Goal: Find specific page/section: Find specific page/section

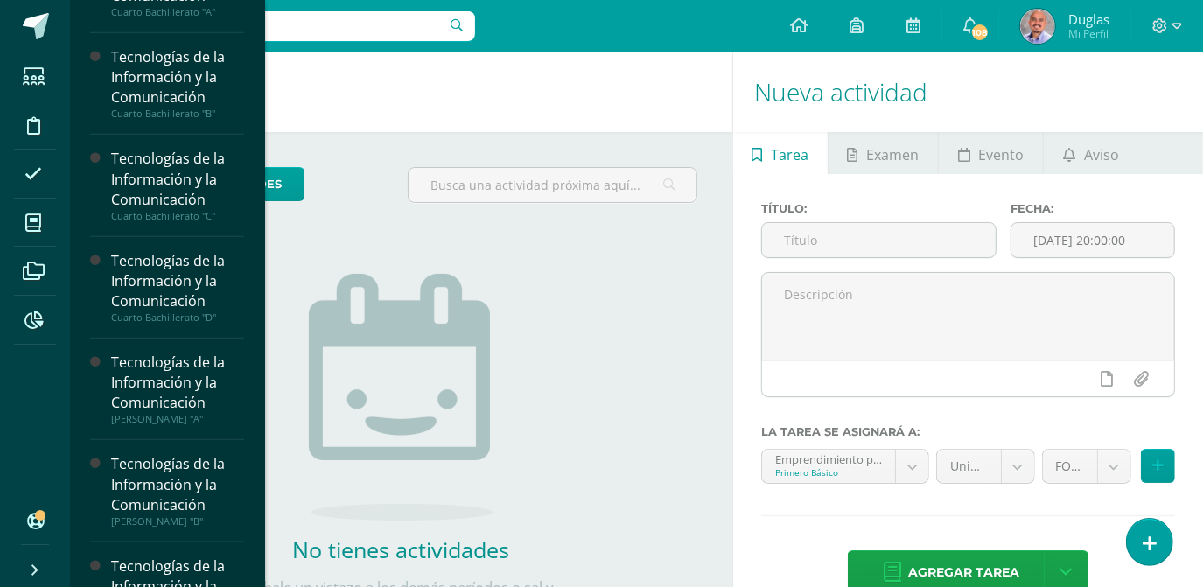
scroll to position [1192, 0]
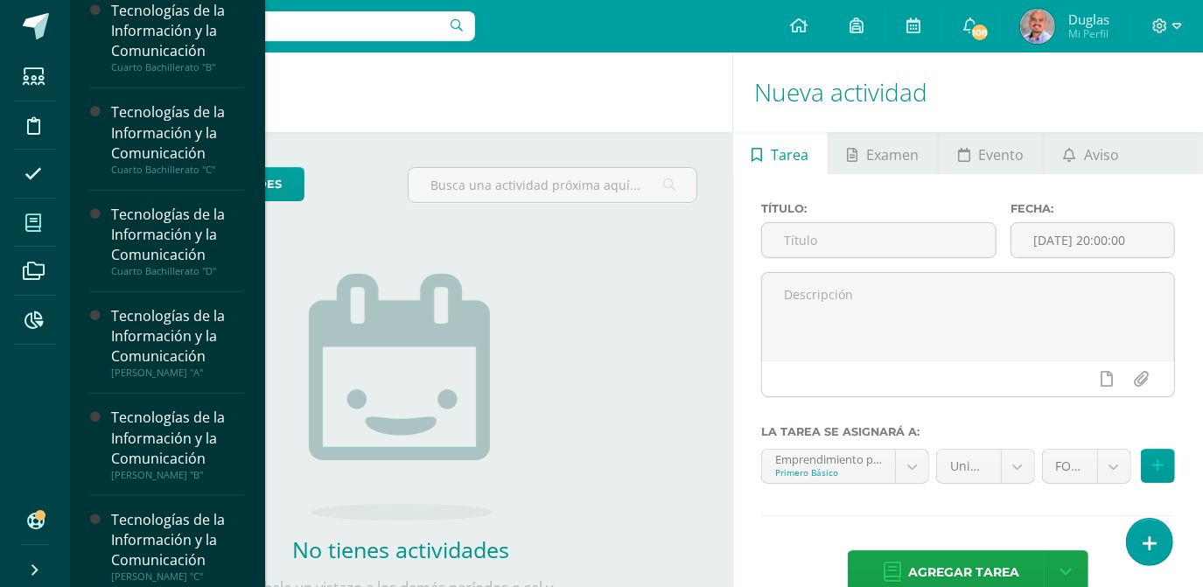
click at [35, 220] on icon at bounding box center [33, 222] width 16 height 17
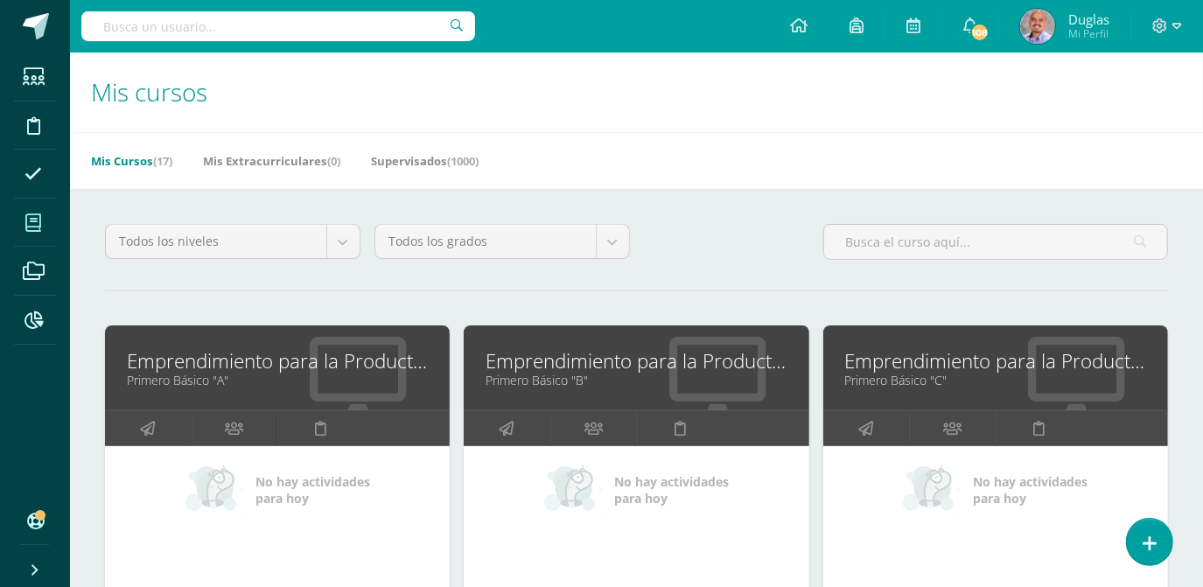
click at [172, 31] on input "text" at bounding box center [278, 26] width 394 height 30
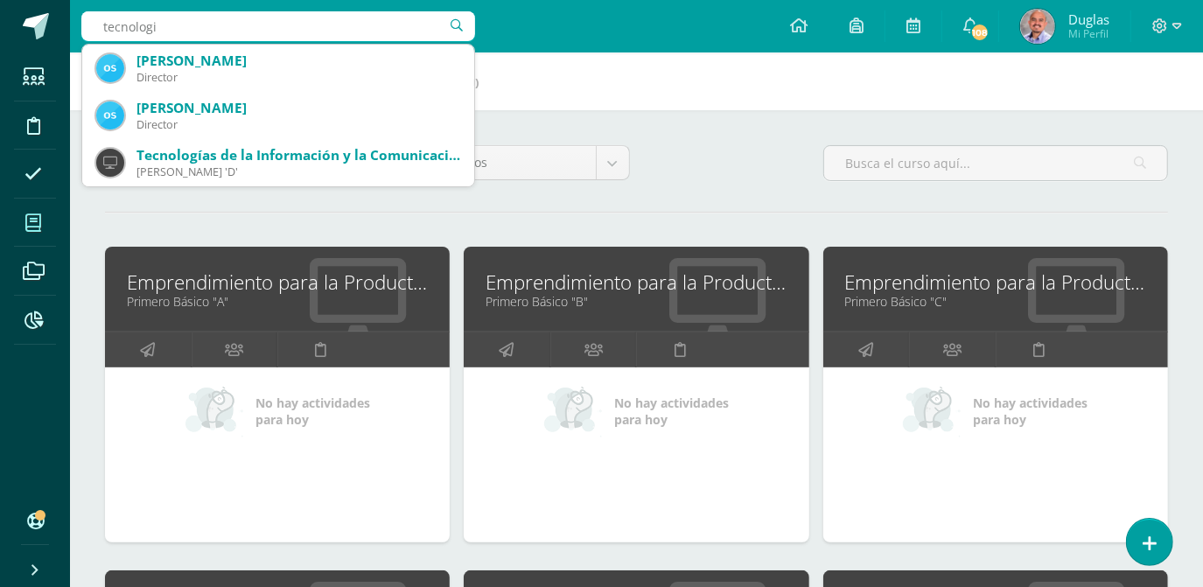
type input "tecnologi"
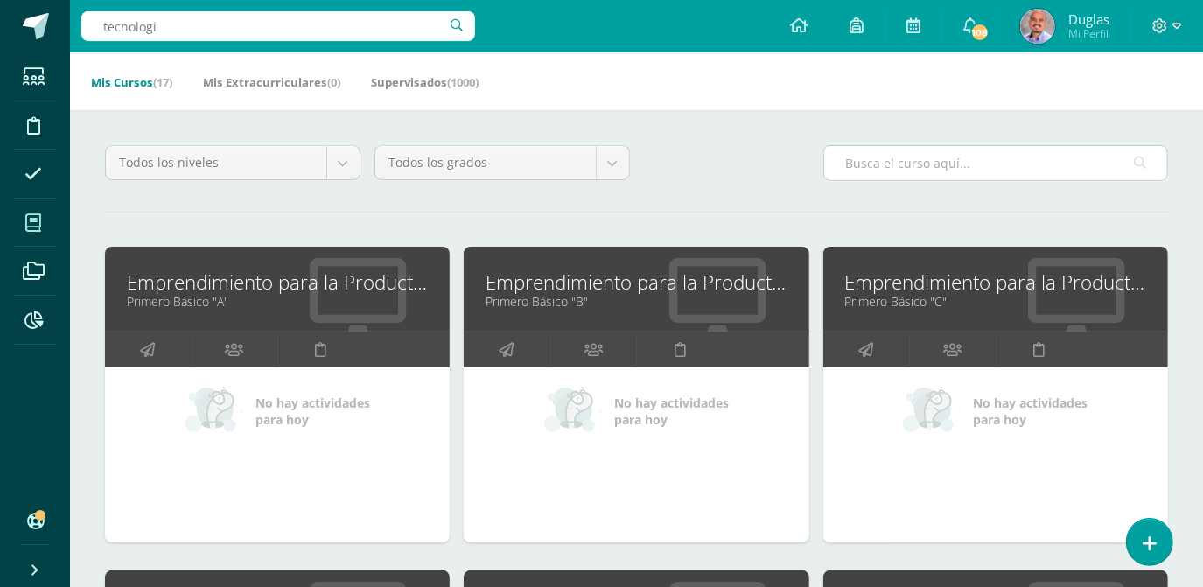
click at [920, 171] on input "text" at bounding box center [995, 163] width 343 height 34
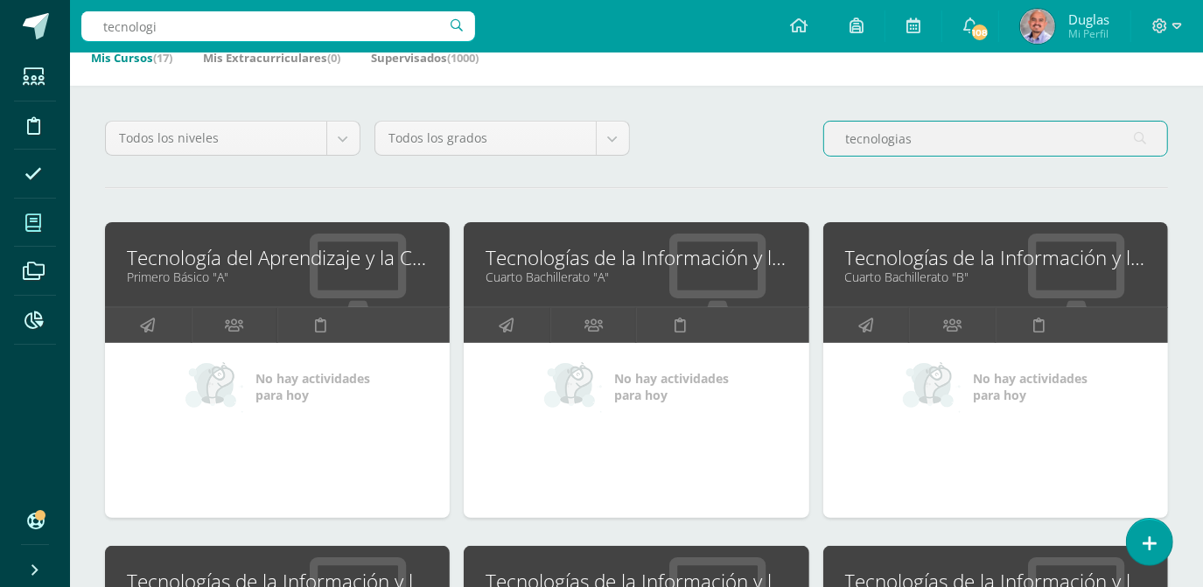
scroll to position [79, 0]
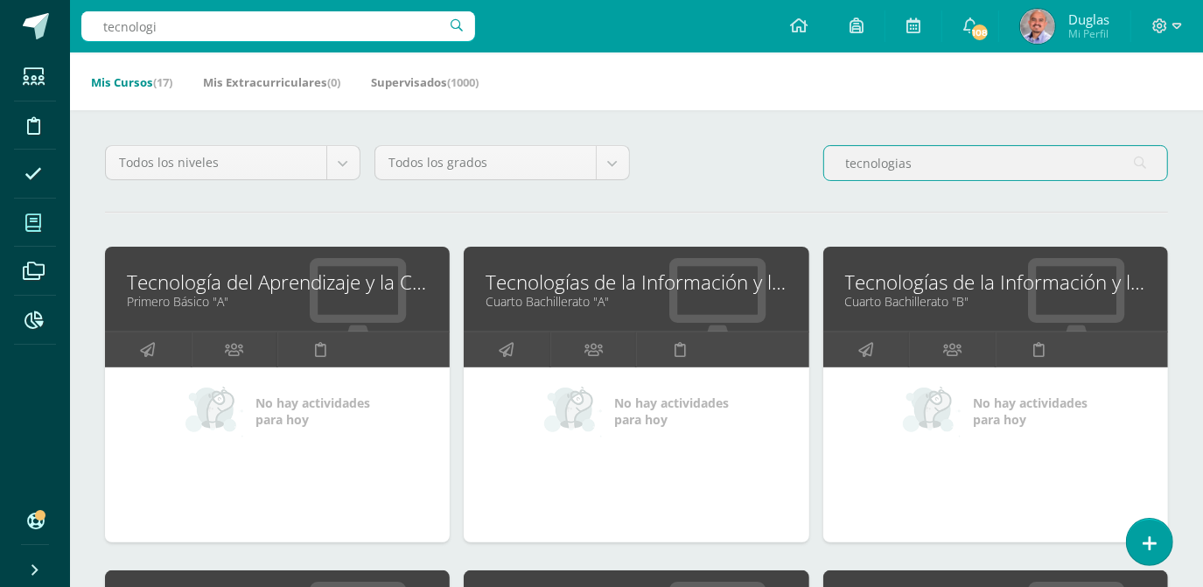
type input "tecnologias"
click at [199, 291] on link "Tecnología del Aprendizaje y la Comunicación" at bounding box center [277, 281] width 301 height 27
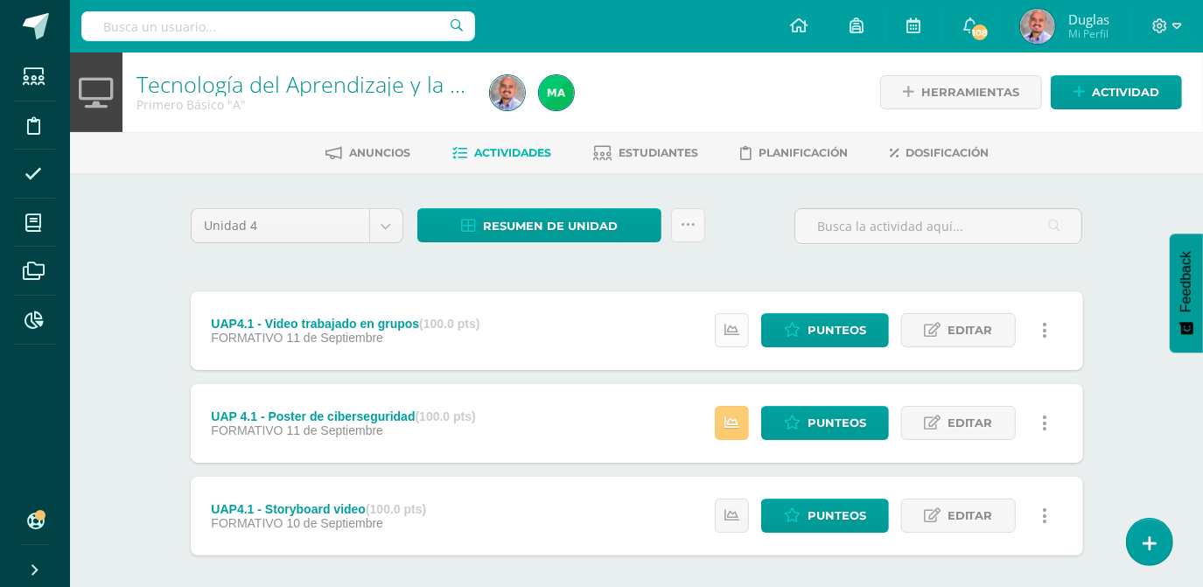
click at [725, 330] on link at bounding box center [732, 330] width 34 height 34
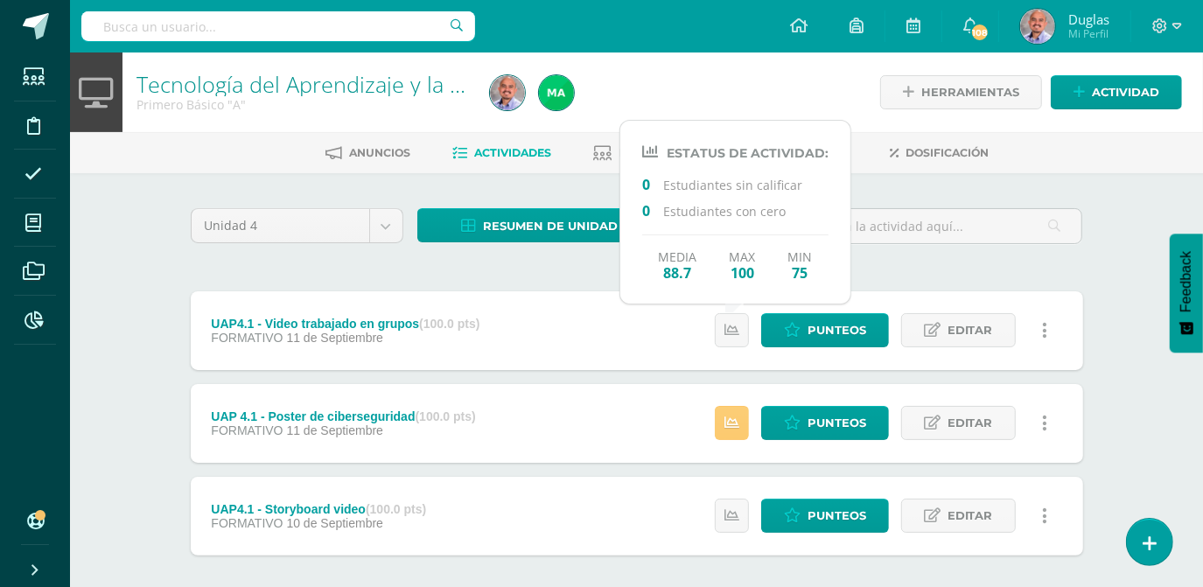
click at [913, 266] on div "Unidad 4 Unidad 1 Unidad 2 Unidad 3 Unidad 4 Resumen de unidad Descargar como H…" at bounding box center [637, 422] width 906 height 429
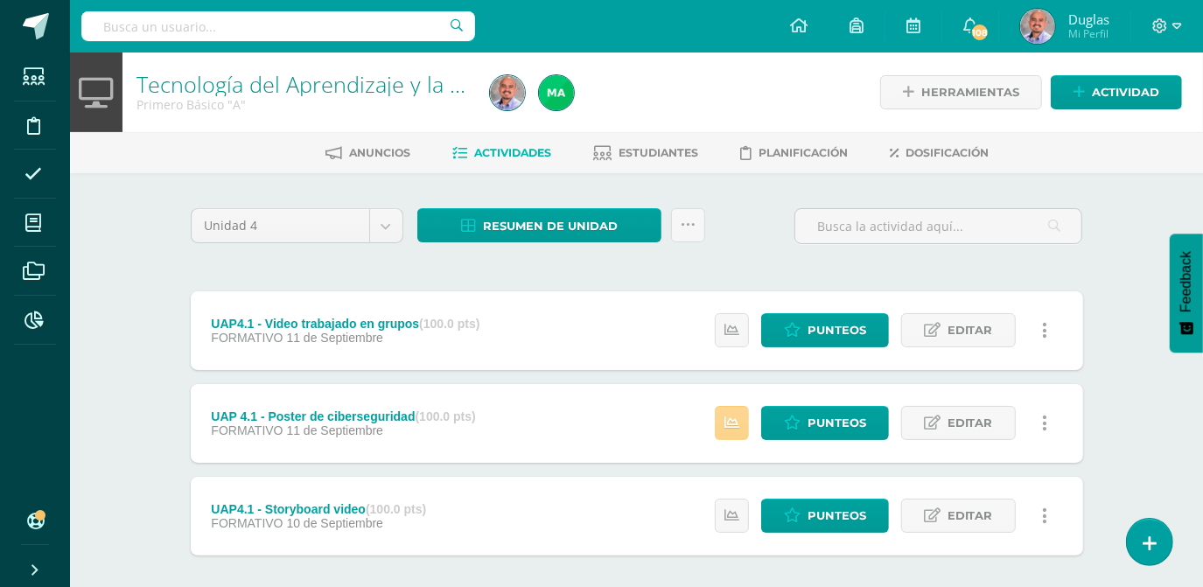
click at [734, 424] on icon at bounding box center [731, 422] width 15 height 15
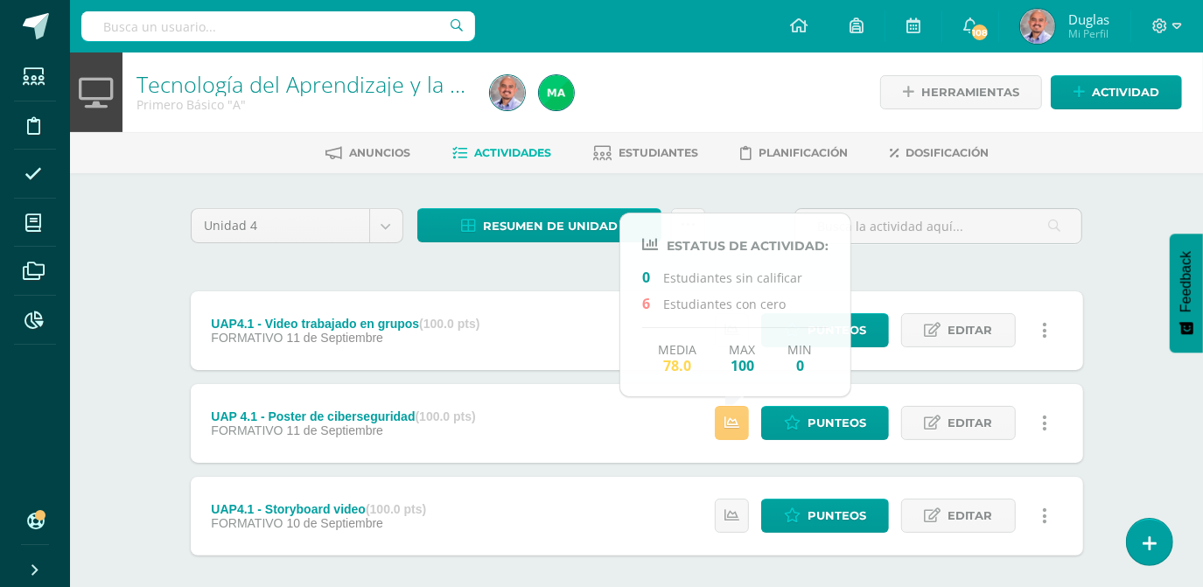
click at [959, 264] on div "Unidad 4 Unidad 1 Unidad 2 Unidad 3 Unidad 4 Resumen de unidad Descargar como H…" at bounding box center [637, 422] width 906 height 429
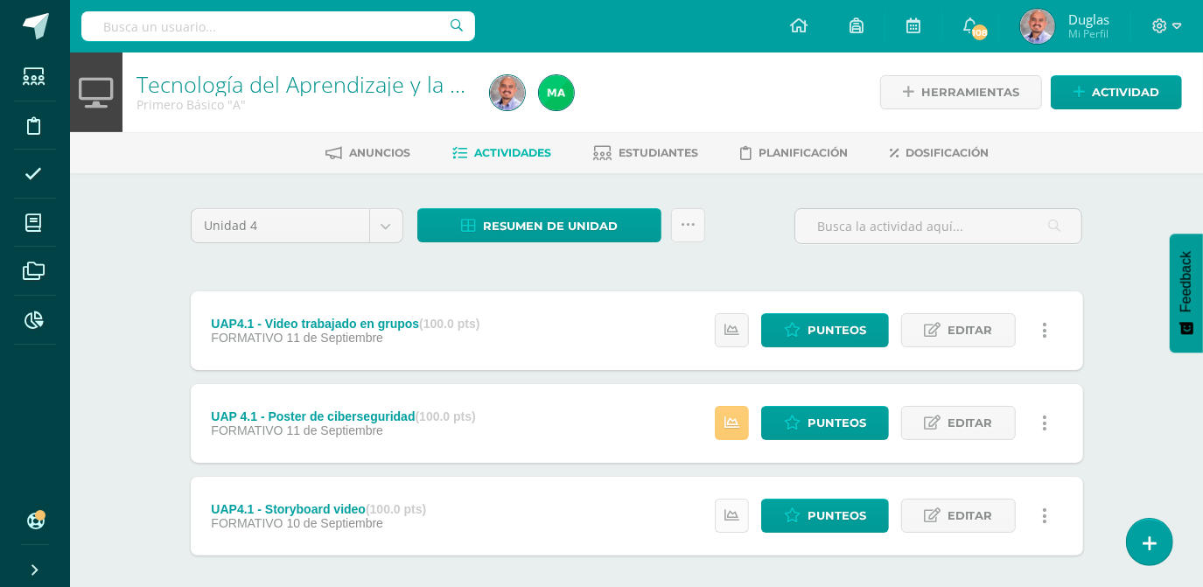
click at [735, 522] on icon at bounding box center [731, 515] width 15 height 15
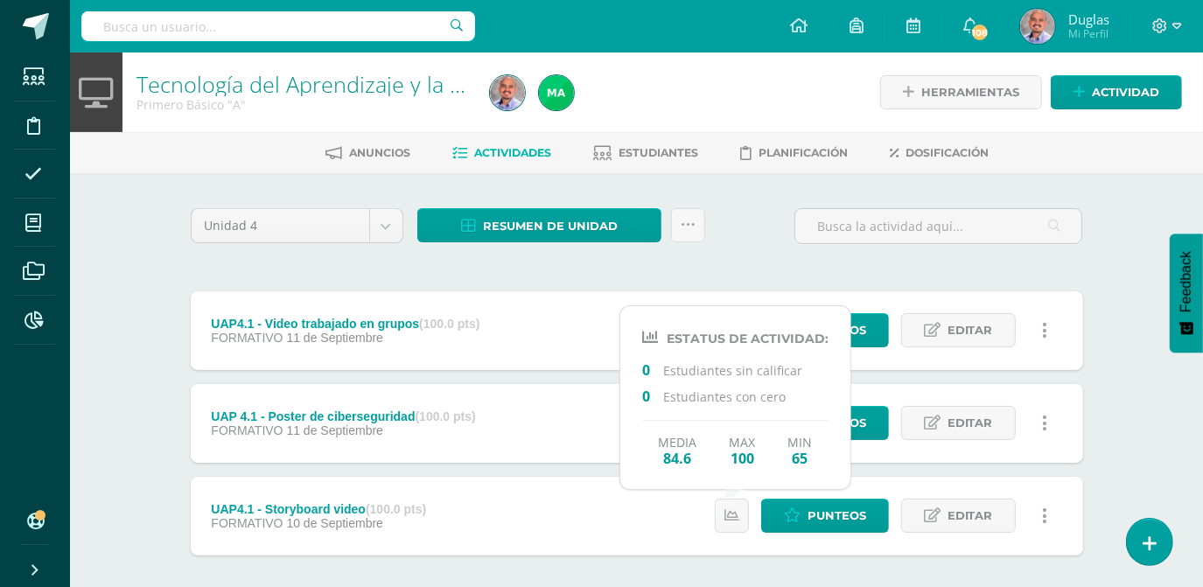
click at [1077, 273] on div "Unidad 4 Unidad 1 Unidad 2 Unidad 3 Unidad 4 Resumen de unidad Descargar como H…" at bounding box center [637, 422] width 906 height 429
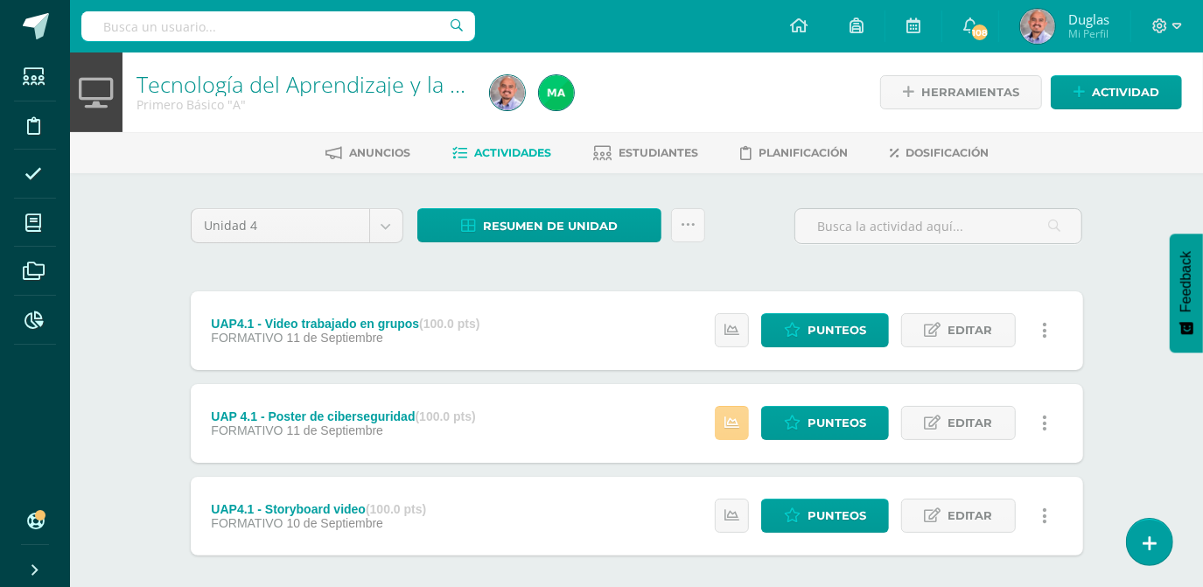
click at [722, 425] on link at bounding box center [732, 423] width 34 height 34
click at [1117, 285] on div "Unidad 4 Unidad 1 Unidad 2 Unidad 3 Unidad 4 Resumen de unidad Descargar como H…" at bounding box center [637, 422] width 962 height 498
click at [254, 29] on input "text" at bounding box center [278, 26] width 394 height 30
click at [254, 29] on input "em" at bounding box center [278, 26] width 394 height 30
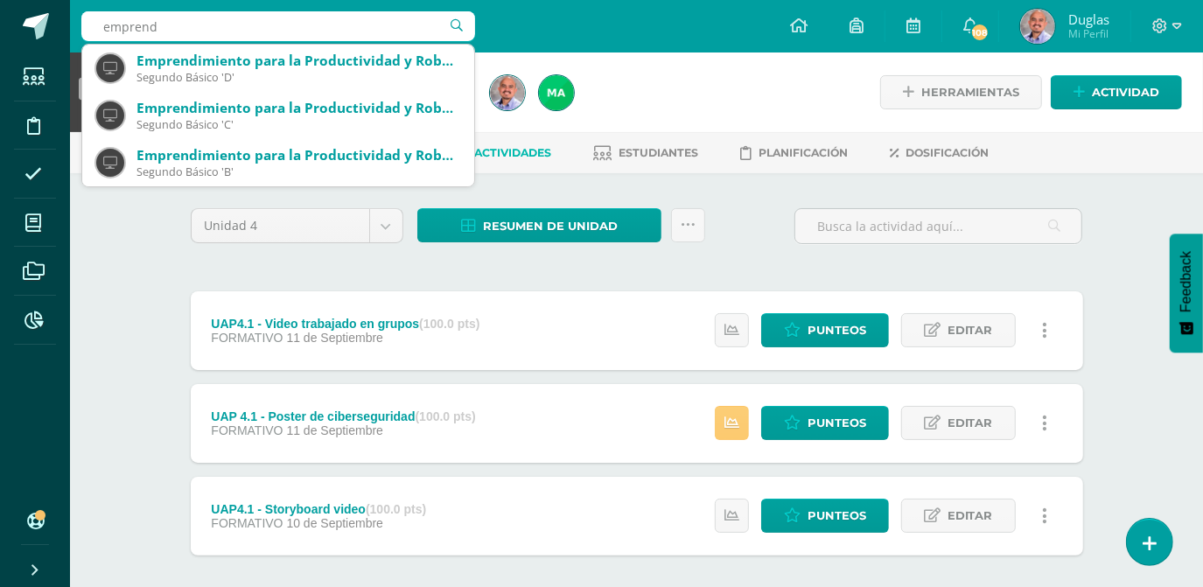
type input "emprendi"
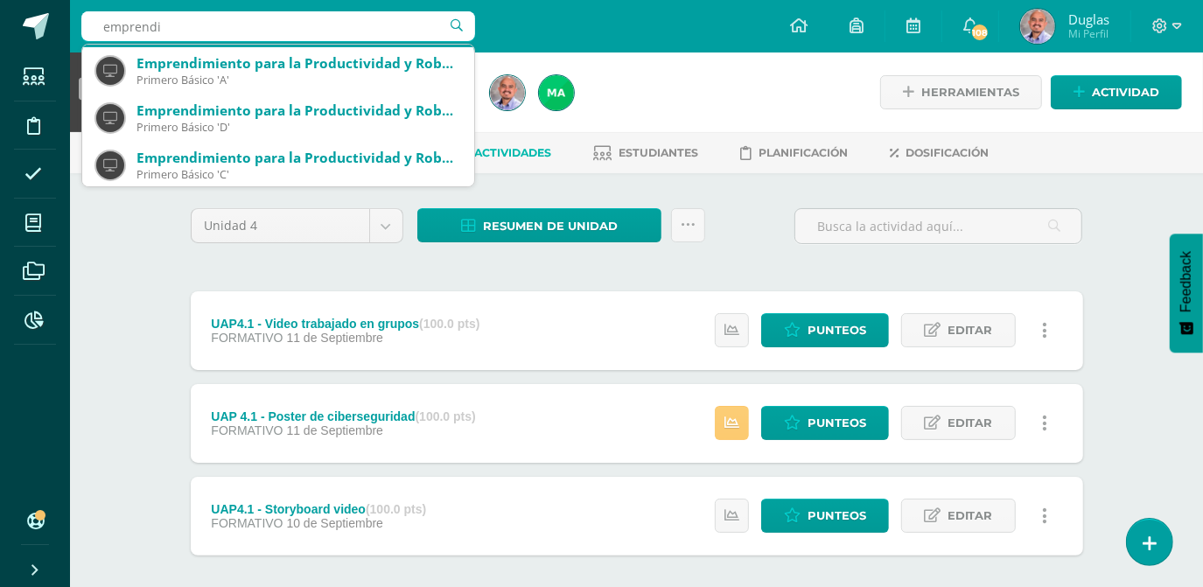
scroll to position [397, 0]
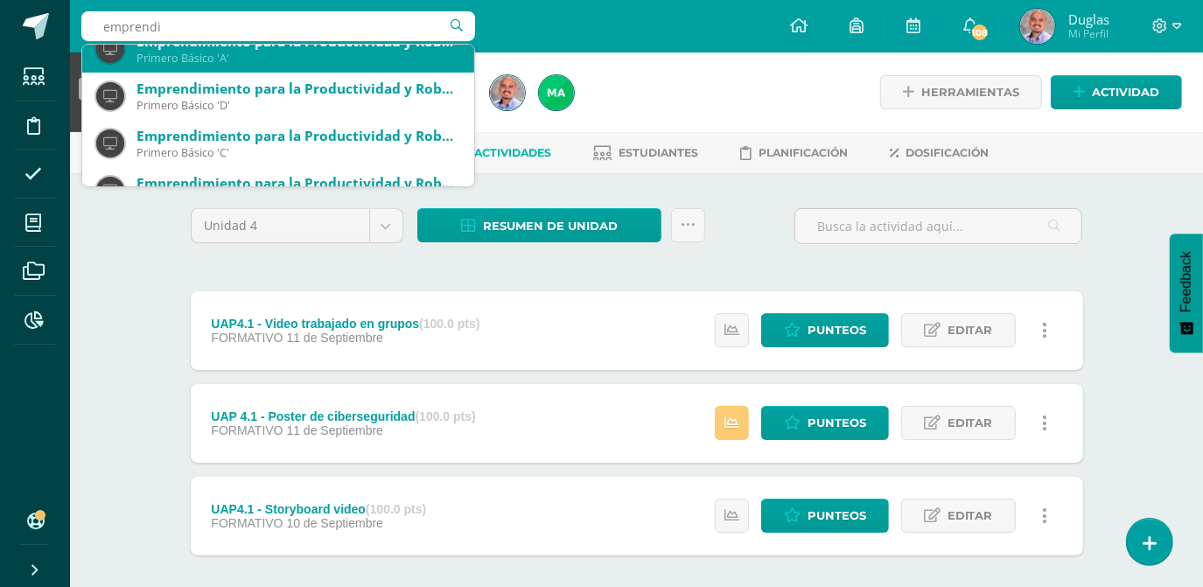
click at [235, 54] on div "Primero Básico 'A'" at bounding box center [298, 58] width 324 height 15
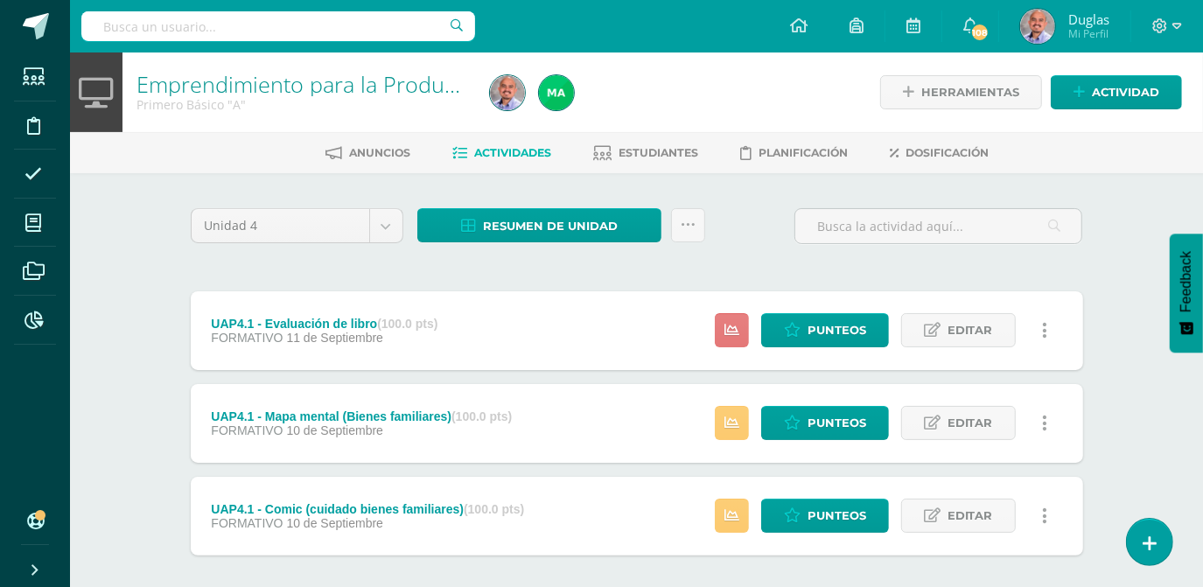
click at [729, 323] on icon at bounding box center [731, 330] width 15 height 15
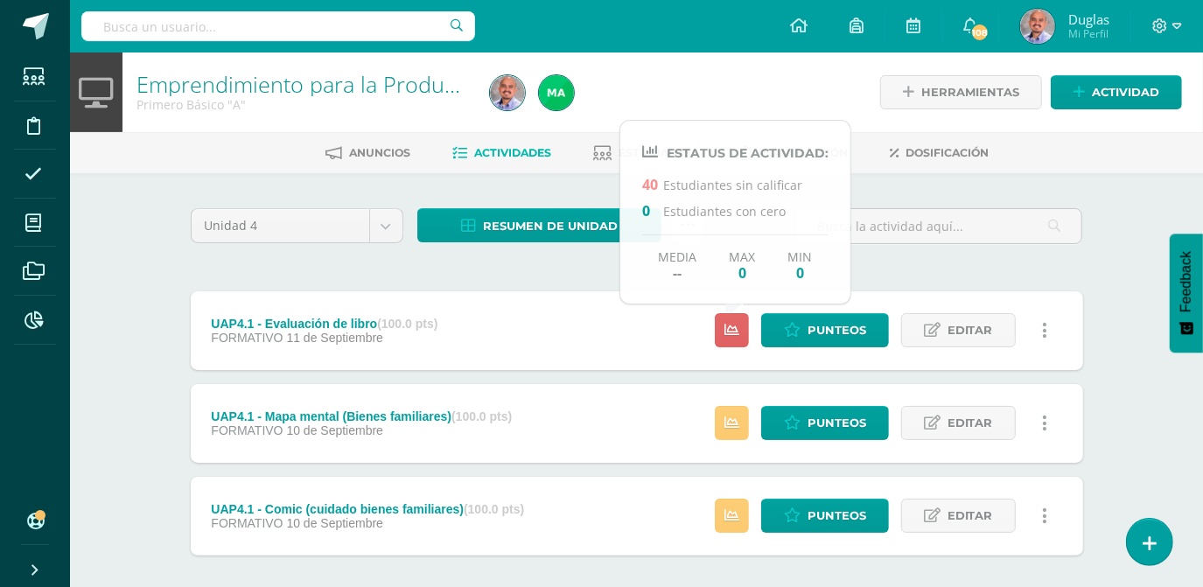
click at [226, 35] on input "text" at bounding box center [278, 26] width 394 height 30
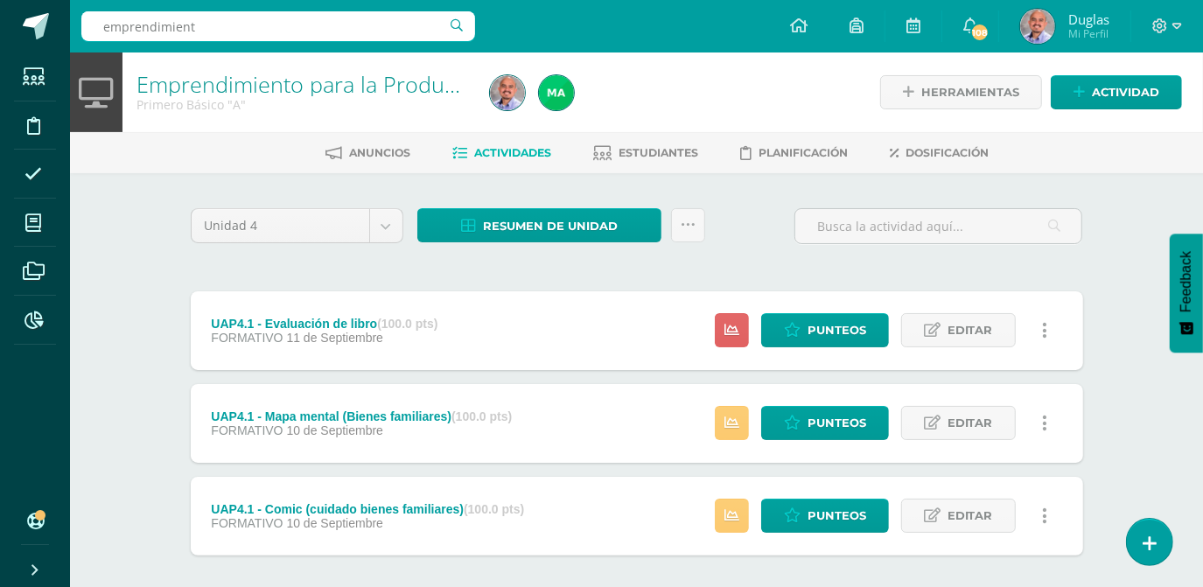
type input "emprendimiento"
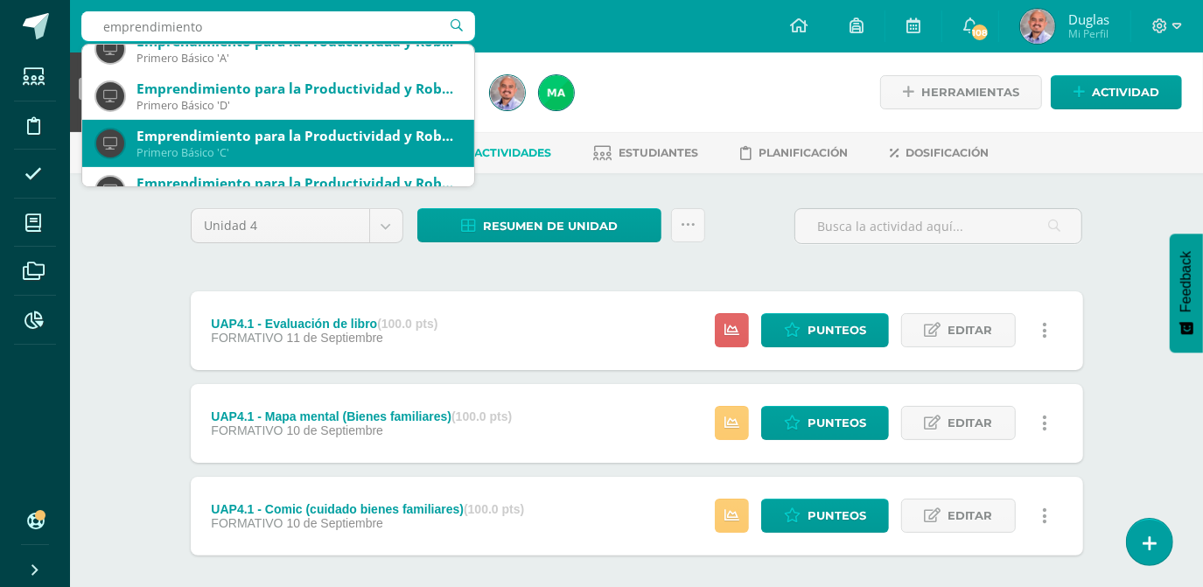
scroll to position [477, 0]
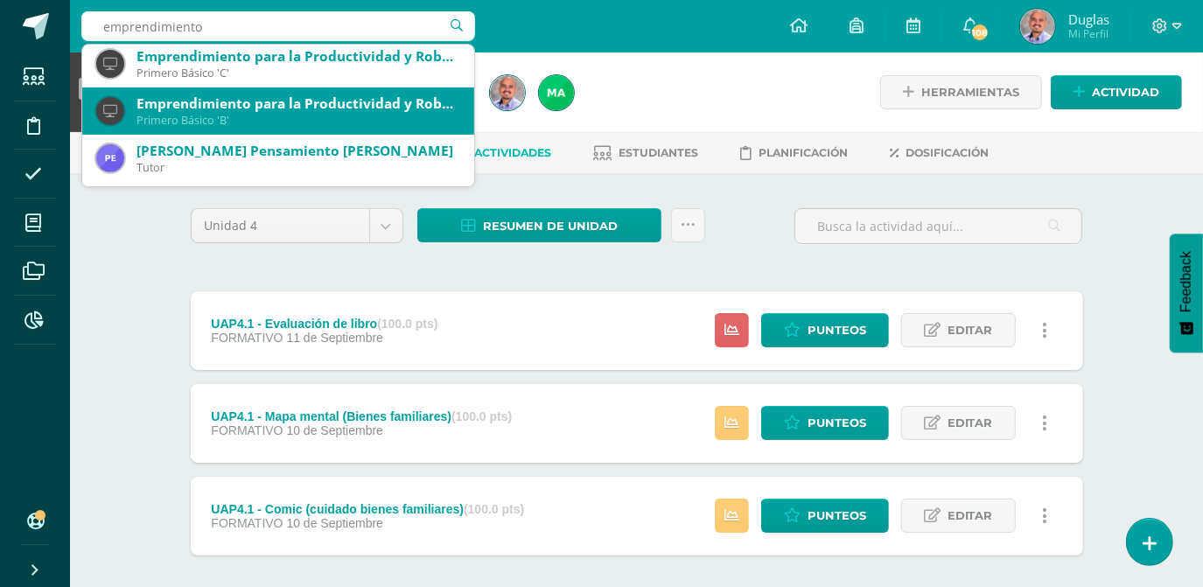
click at [223, 116] on div "Primero Básico 'B'" at bounding box center [298, 120] width 324 height 15
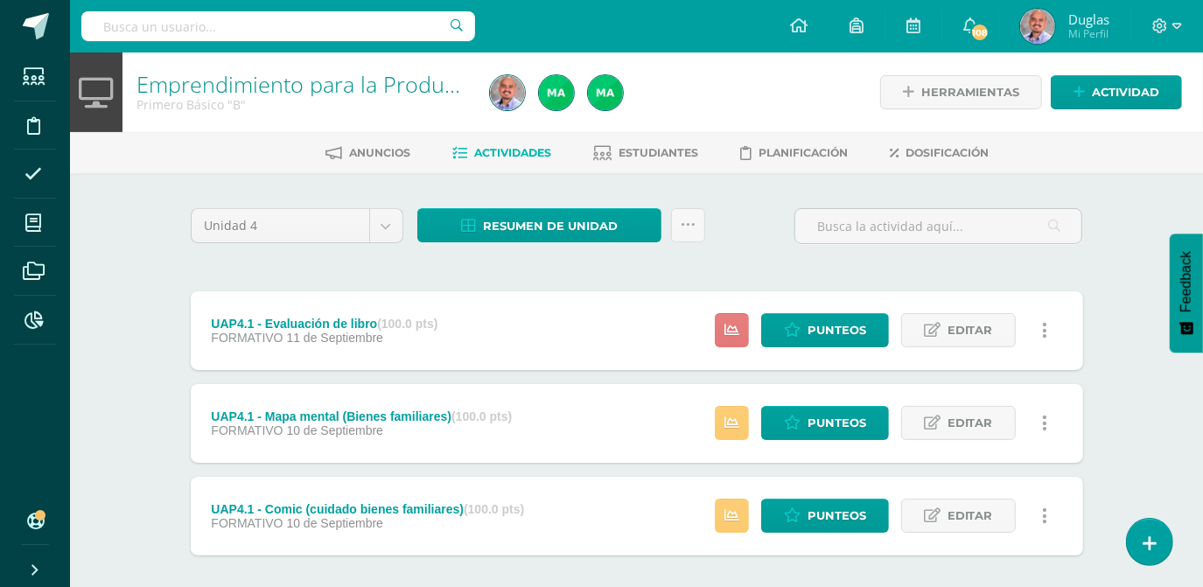
click at [740, 337] on link at bounding box center [732, 330] width 34 height 34
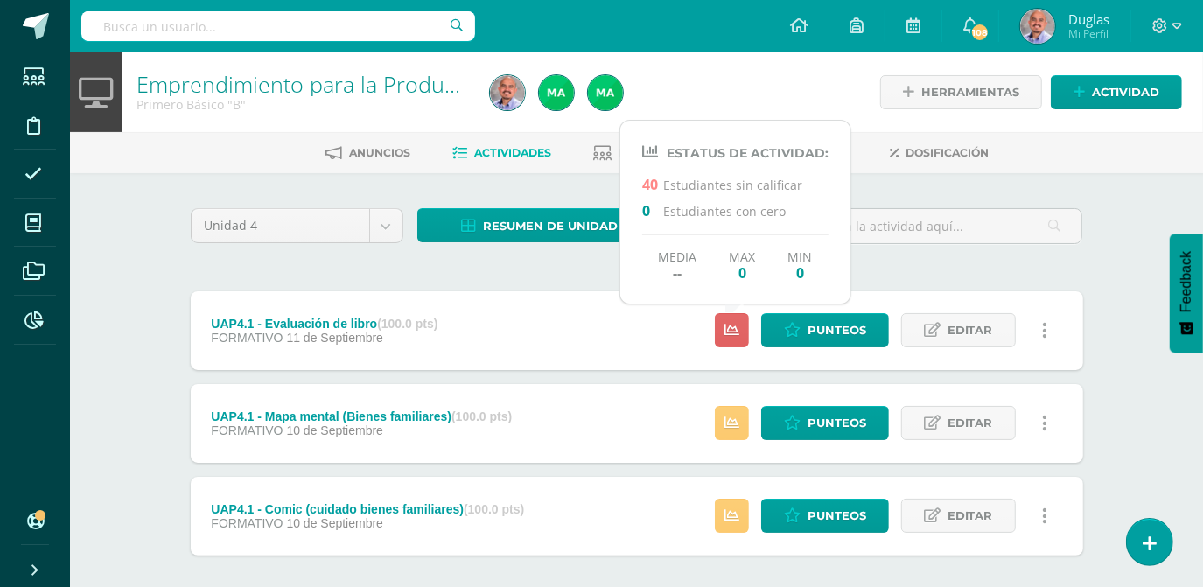
click at [336, 273] on div "Unidad 4 Unidad 1 Unidad 2 Unidad 3 Unidad 4 Resumen de unidad Descargar como H…" at bounding box center [637, 422] width 906 height 429
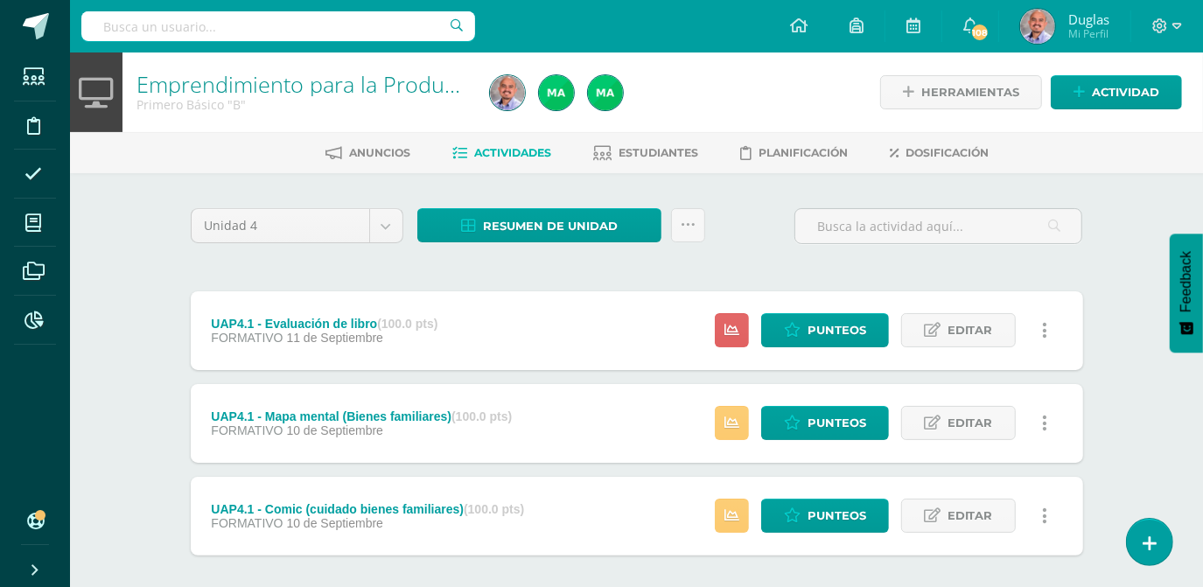
click at [168, 28] on input "text" at bounding box center [278, 26] width 394 height 30
type input "emprendimiento"
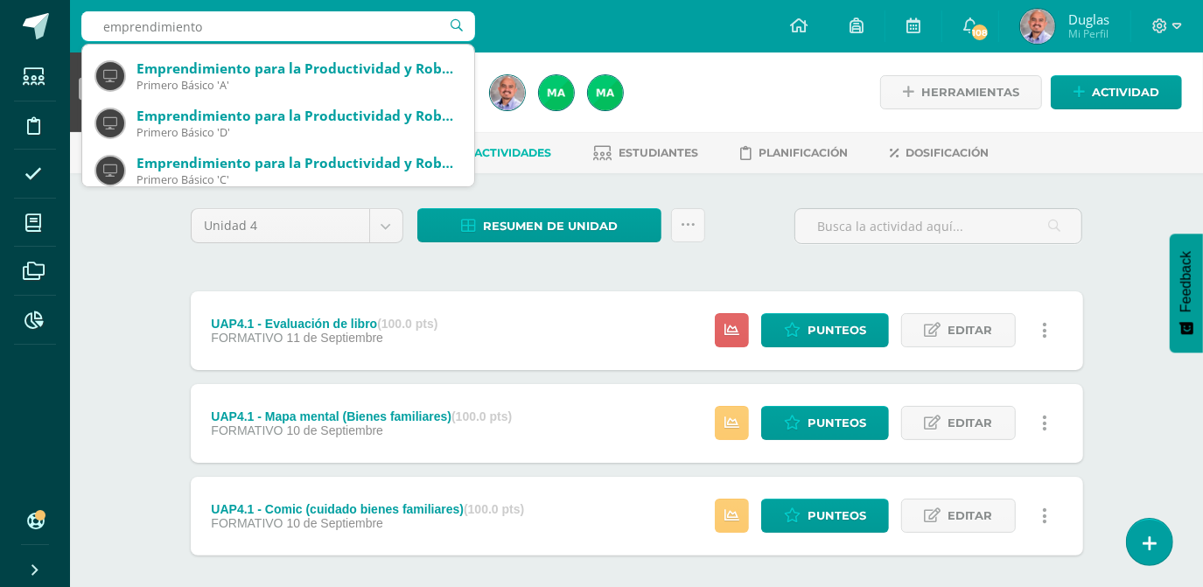
scroll to position [397, 0]
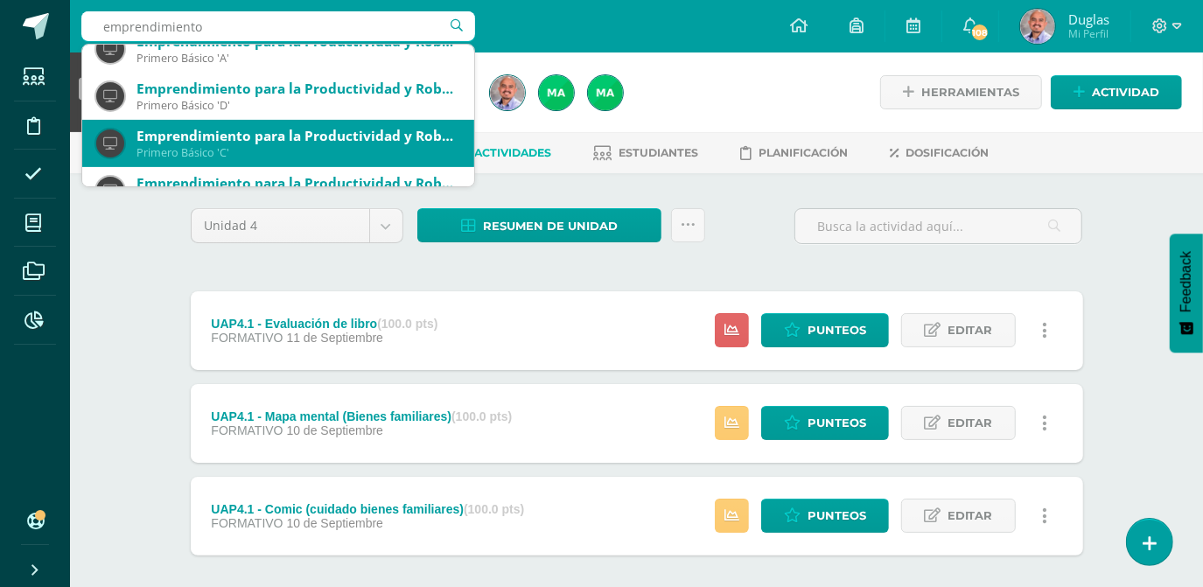
click at [268, 135] on div "Emprendimiento para la Productividad y Robótica" at bounding box center [298, 136] width 324 height 18
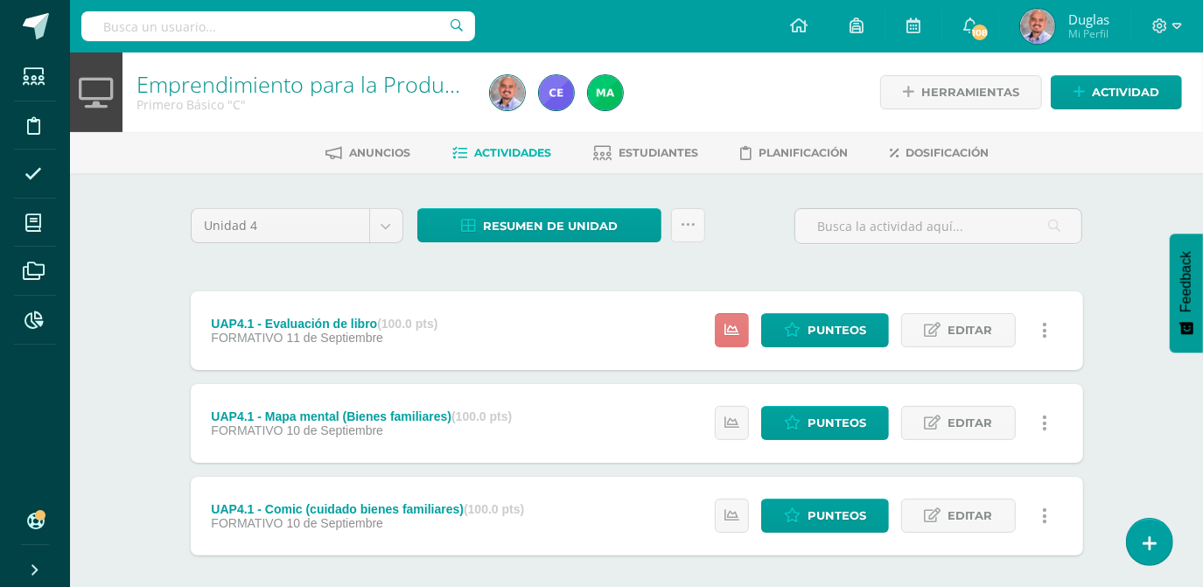
click at [740, 340] on link at bounding box center [732, 330] width 34 height 34
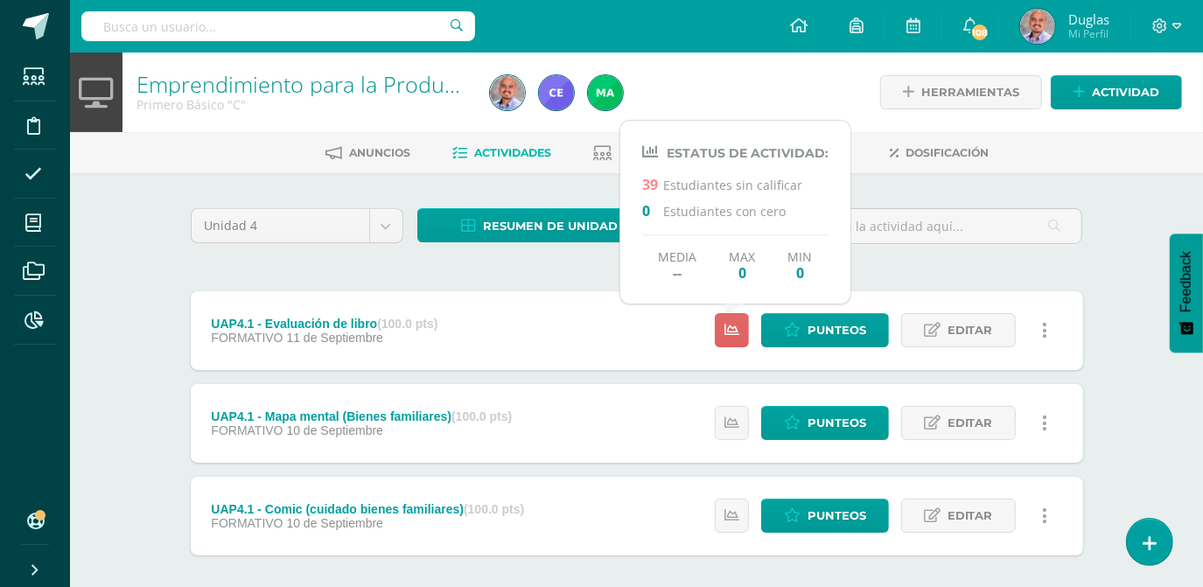
click at [498, 270] on div "Unidad 4 Unidad 1 Unidad 2 Unidad 3 Unidad 4 Resumen de unidad Descargar como H…" at bounding box center [637, 422] width 906 height 429
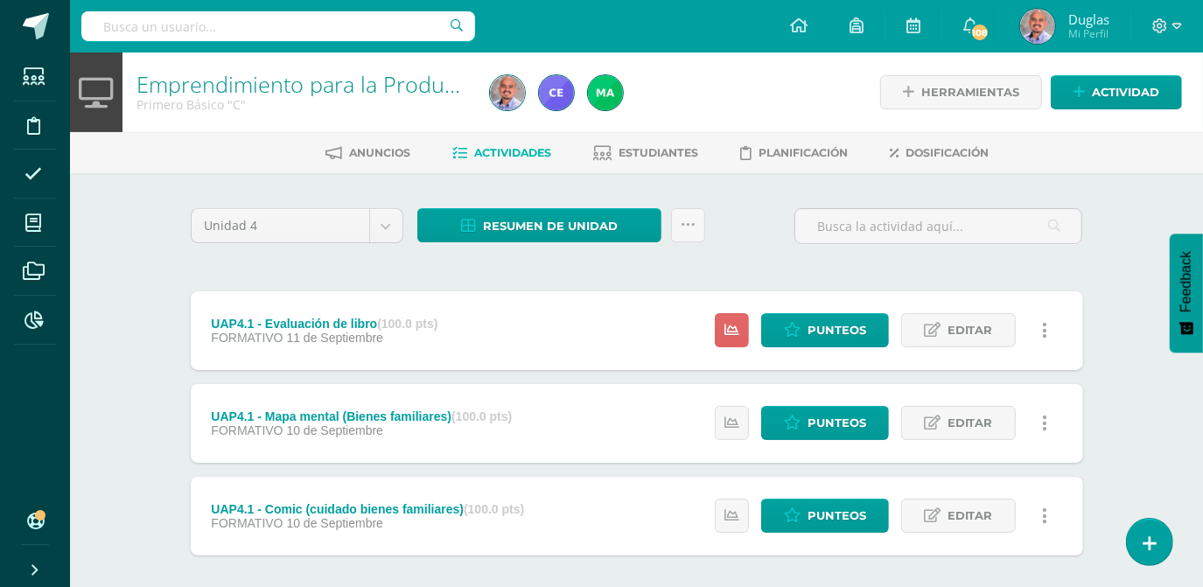
click at [137, 26] on input "text" at bounding box center [278, 26] width 394 height 30
type input "emprendimiento"
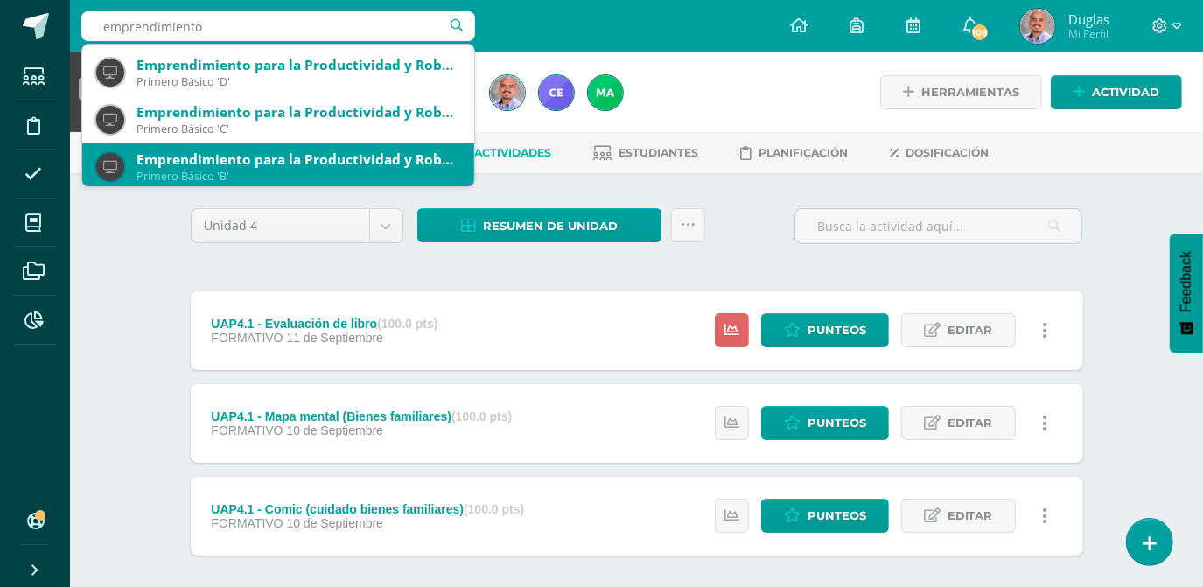
scroll to position [397, 0]
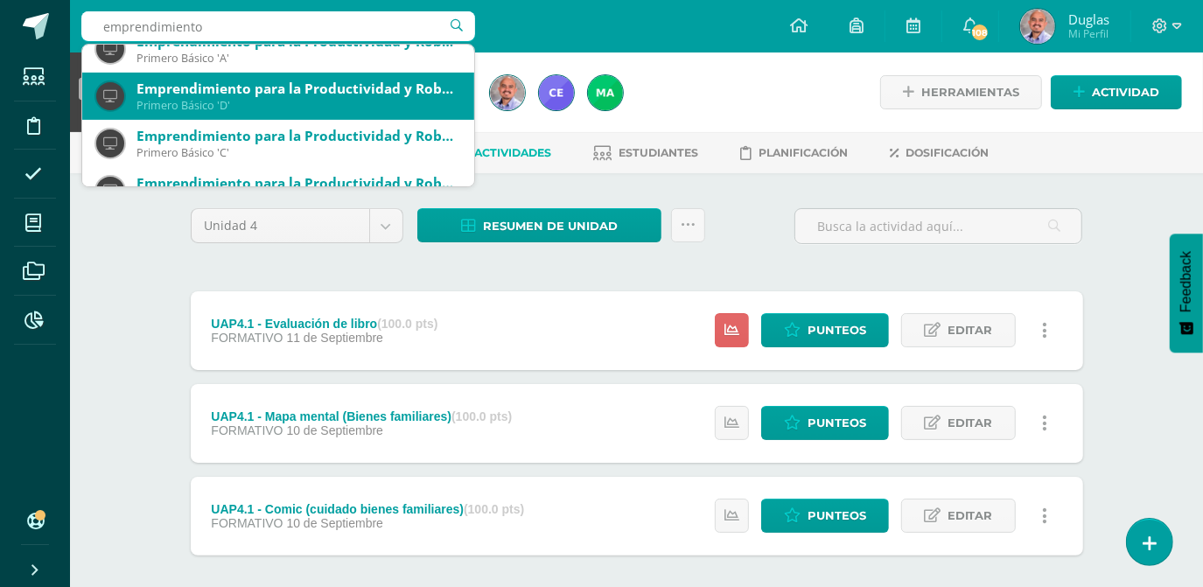
click at [189, 98] on div "Primero Básico 'D'" at bounding box center [298, 105] width 324 height 15
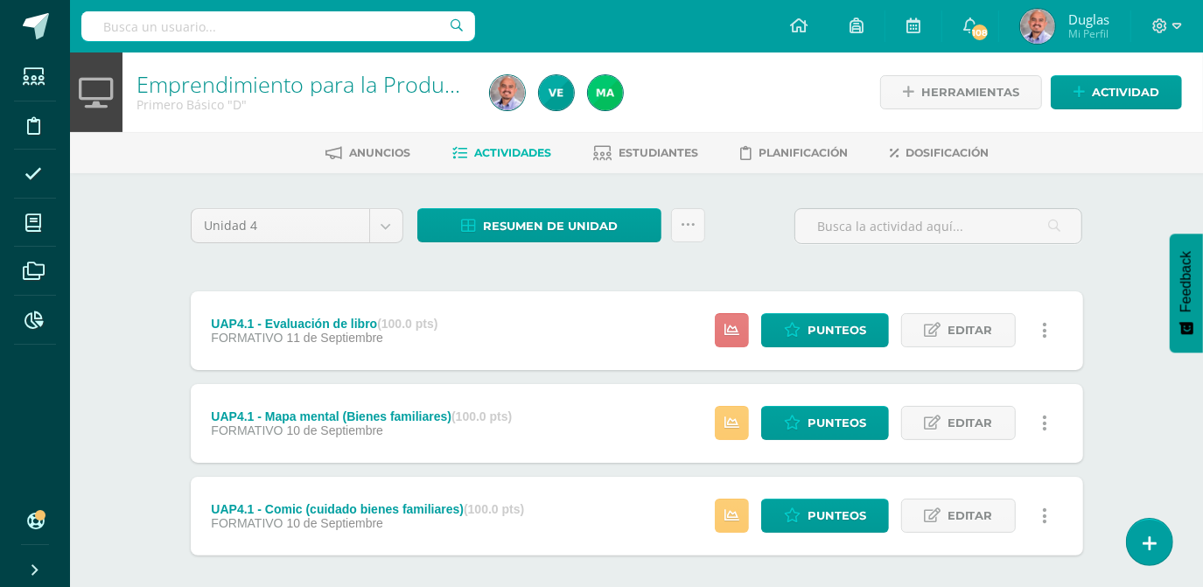
click at [722, 323] on link at bounding box center [732, 330] width 34 height 34
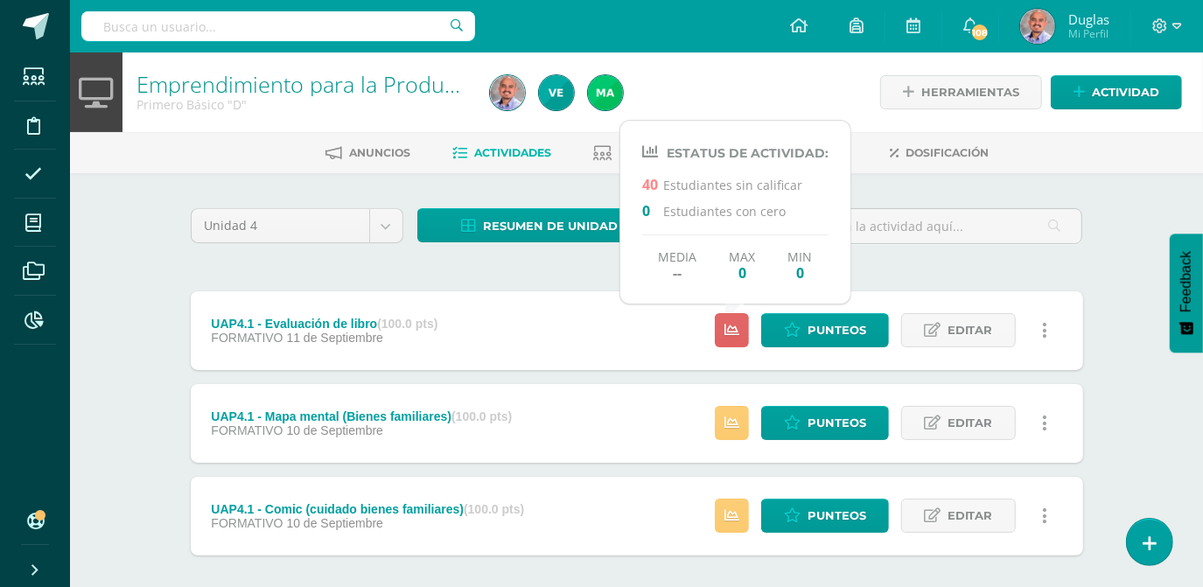
click at [357, 264] on div "Unidad 4 Unidad 1 Unidad 2 Unidad 3 Unidad 4 Resumen de unidad Descargar como H…" at bounding box center [637, 422] width 906 height 429
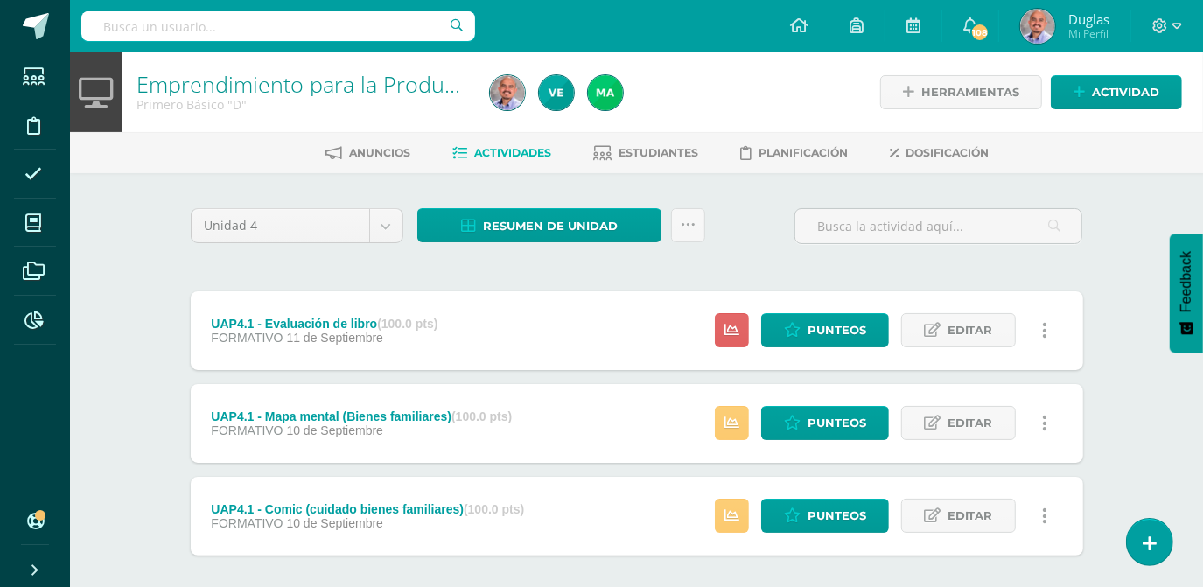
click at [190, 20] on input "text" at bounding box center [278, 26] width 394 height 30
type input "emprendimiento"
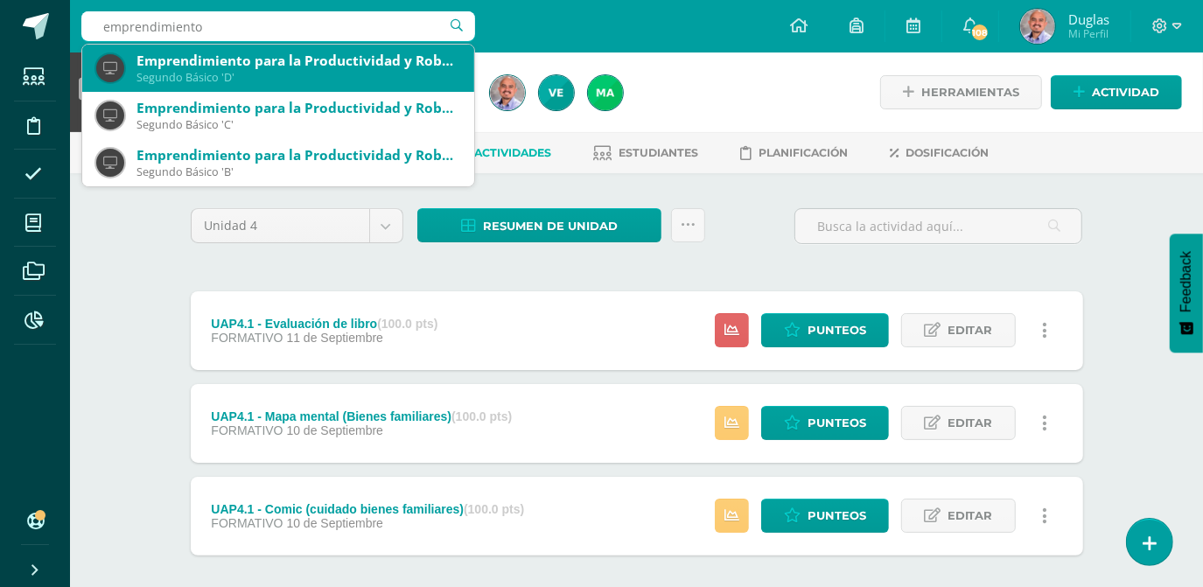
click at [186, 70] on div "Segundo Básico 'D'" at bounding box center [298, 77] width 324 height 15
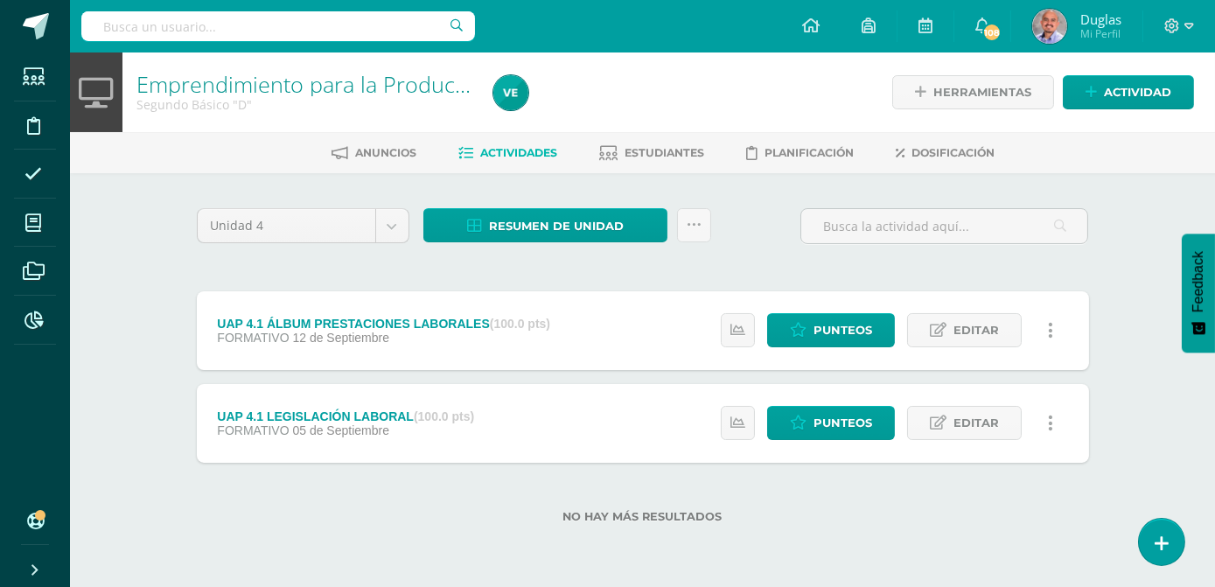
click at [193, 33] on input "text" at bounding box center [278, 26] width 394 height 30
type input "emprendimiento"
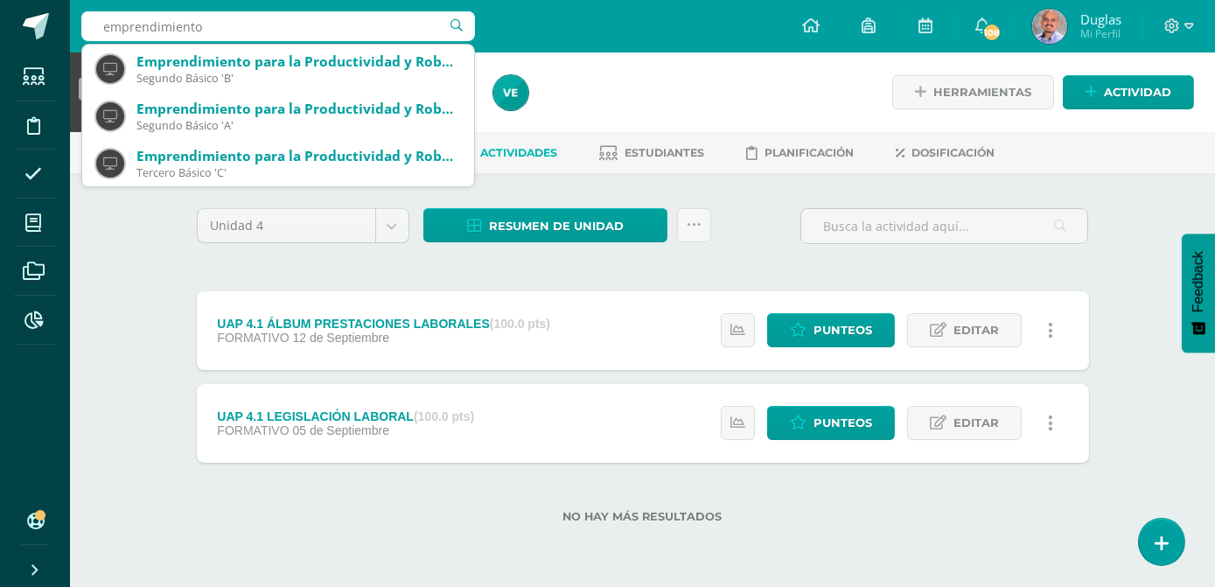
scroll to position [158, 0]
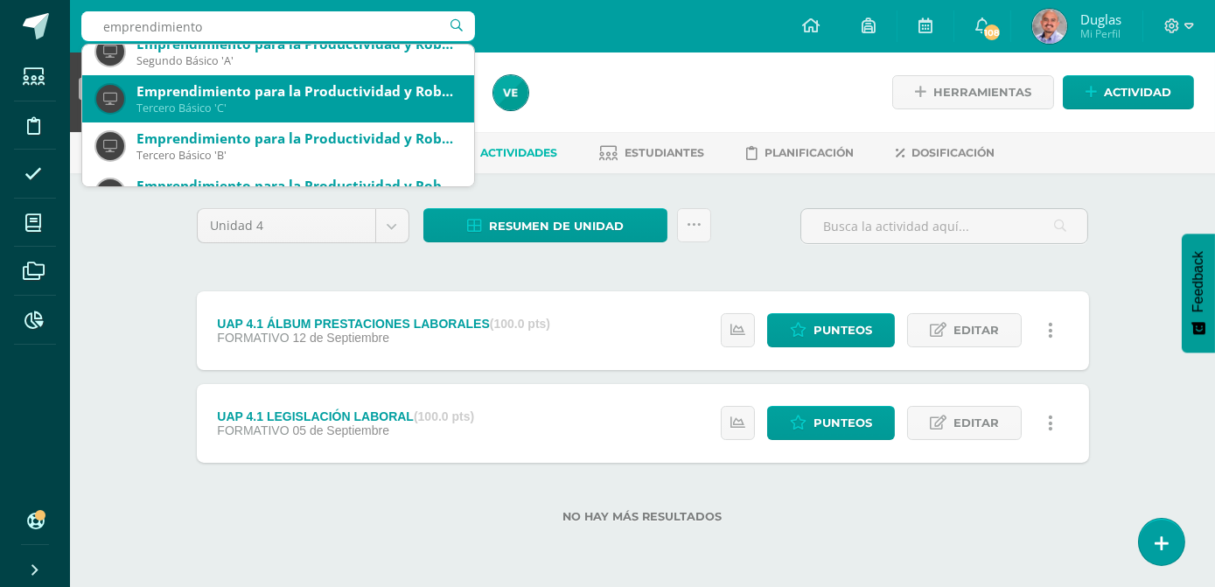
click at [192, 101] on div "Tercero Básico 'C'" at bounding box center [298, 108] width 324 height 15
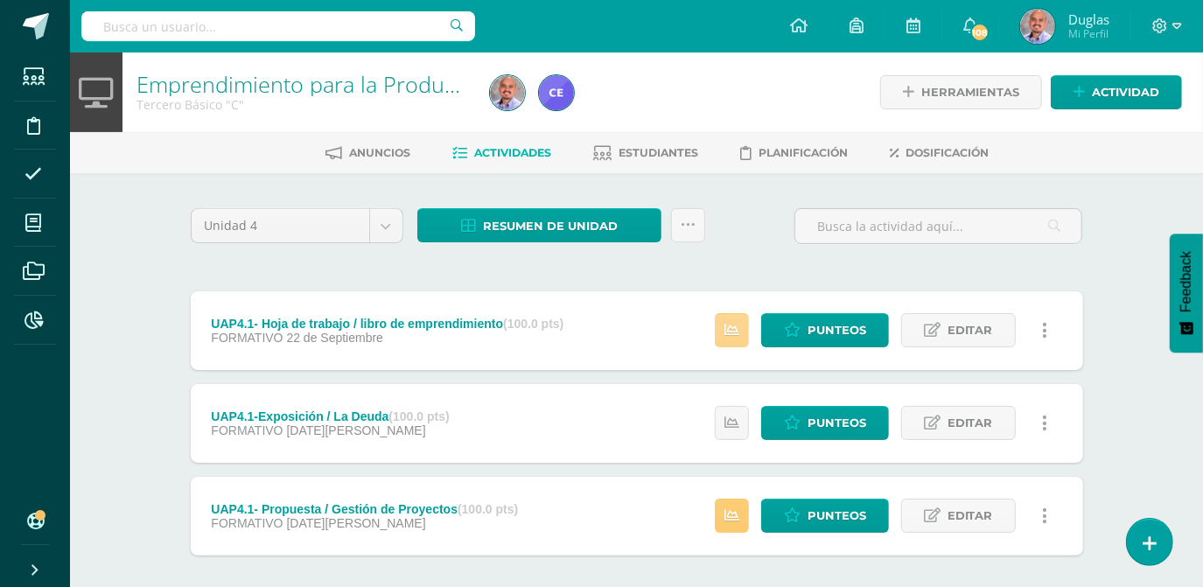
click at [733, 343] on link at bounding box center [732, 330] width 34 height 34
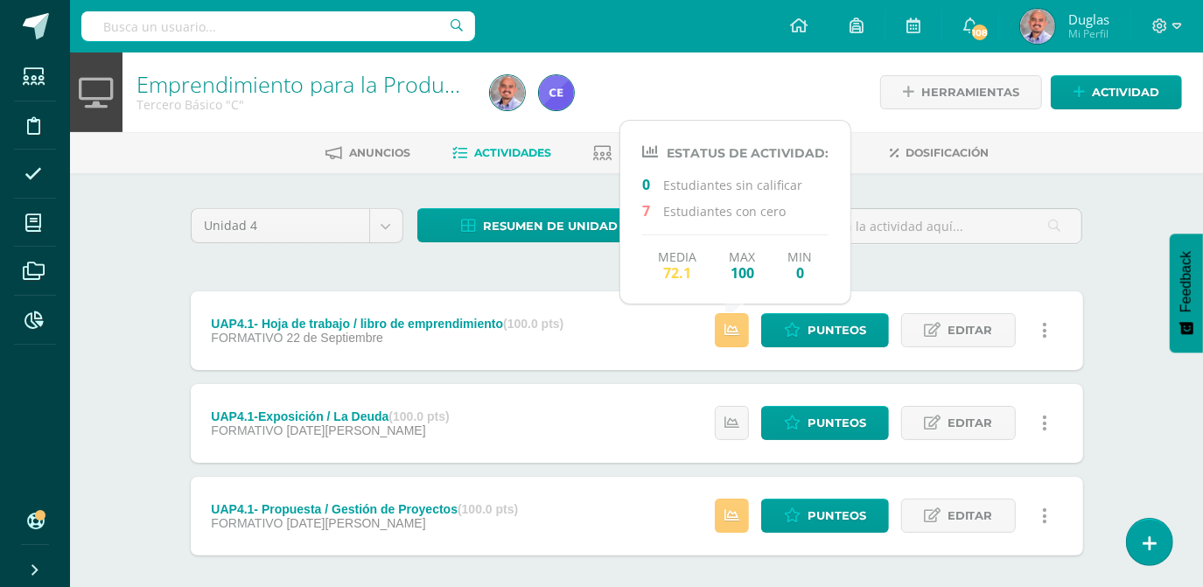
click at [164, 261] on div "Unidad 4 Unidad 1 Unidad 2 Unidad 3 Unidad 4 Resumen de unidad Descargar como H…" at bounding box center [637, 422] width 962 height 498
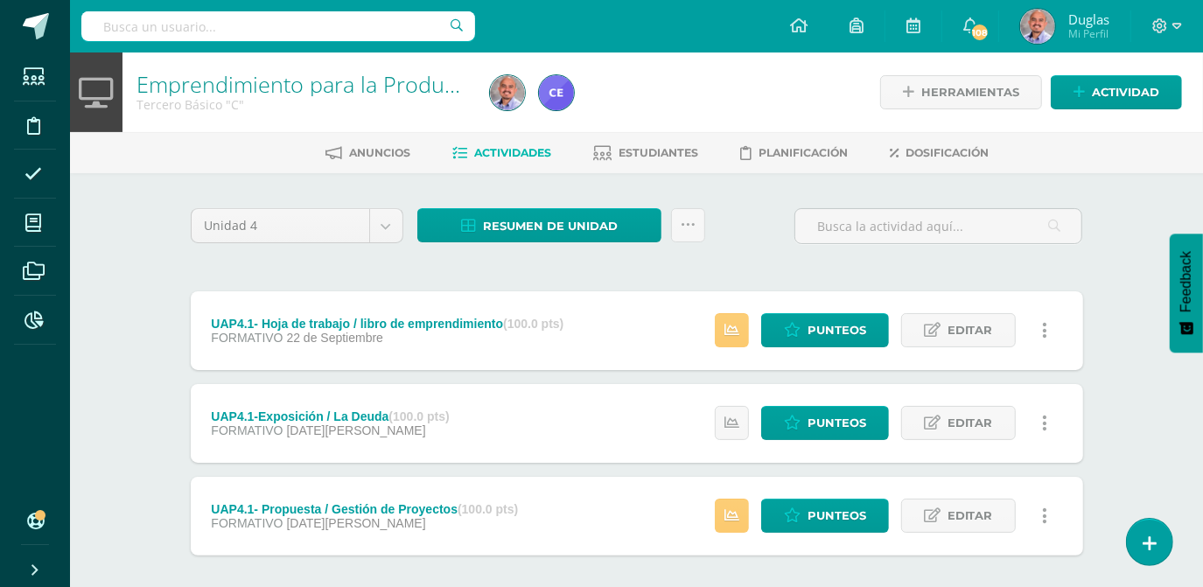
click at [331, 189] on div "Unidad 4 Unidad 1 Unidad 2 Unidad 3 Unidad 4 Resumen de unidad Descargar como H…" at bounding box center [637, 422] width 962 height 498
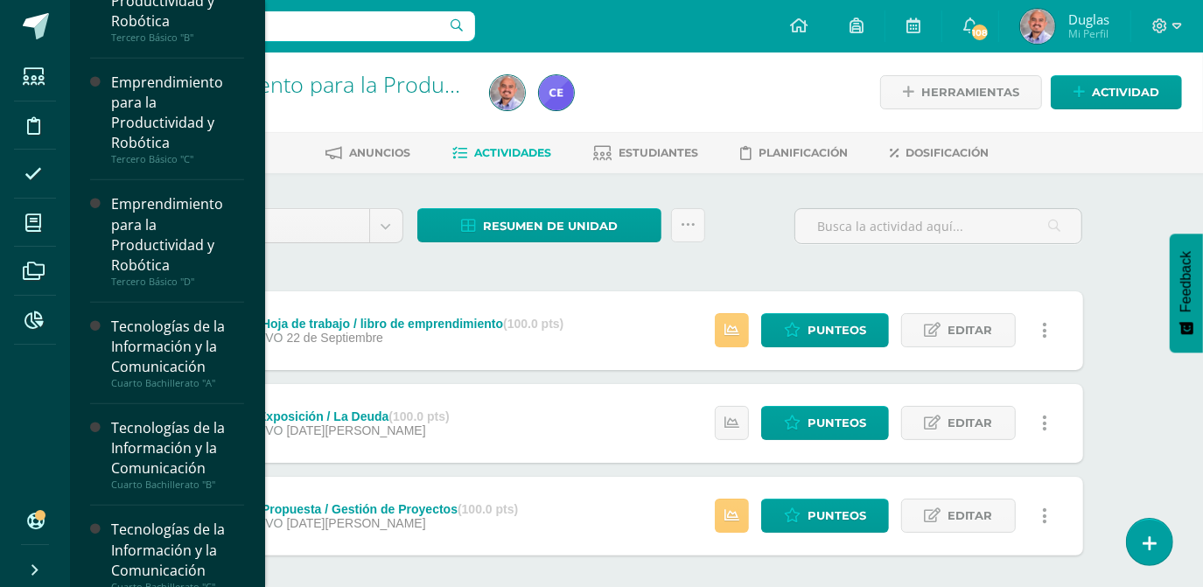
scroll to position [875, 0]
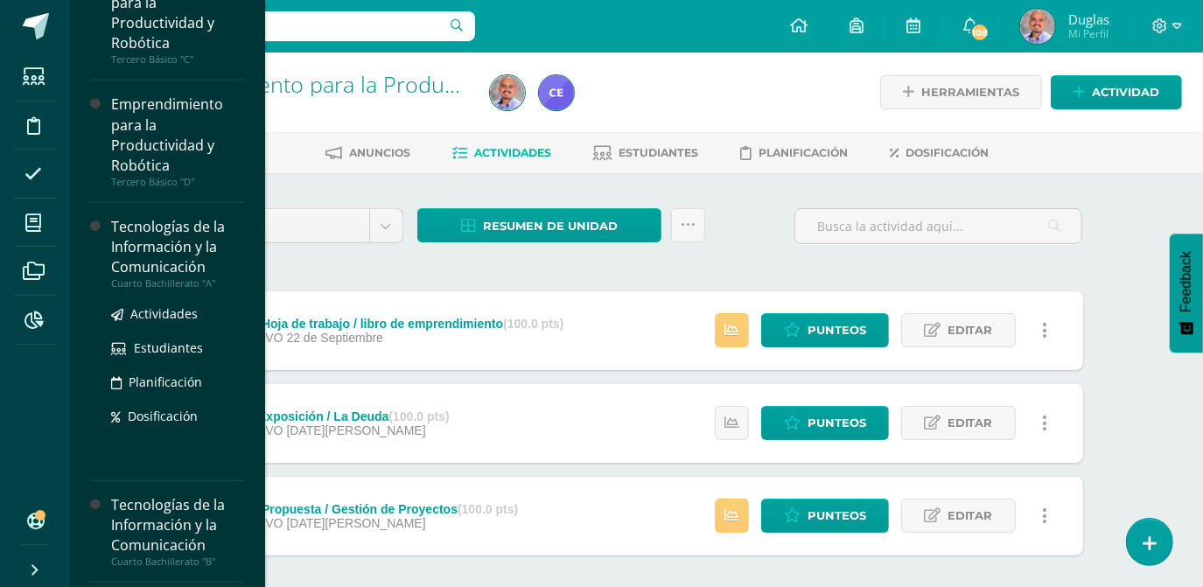
click at [163, 261] on div "Tecnologías de la Información y la Comunicación" at bounding box center [177, 247] width 133 height 60
